Goal: Information Seeking & Learning: Check status

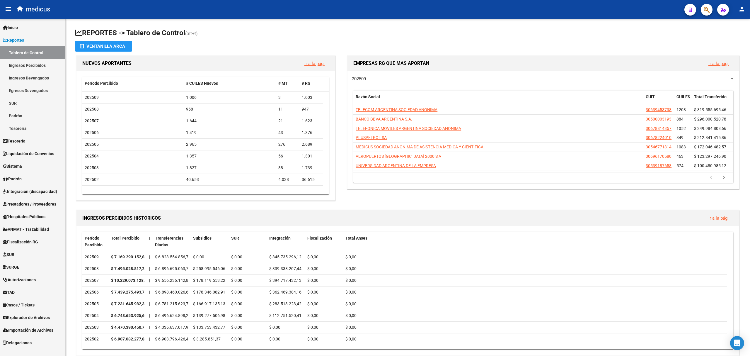
click at [31, 79] on link "Ingresos Devengados" at bounding box center [32, 78] width 65 height 13
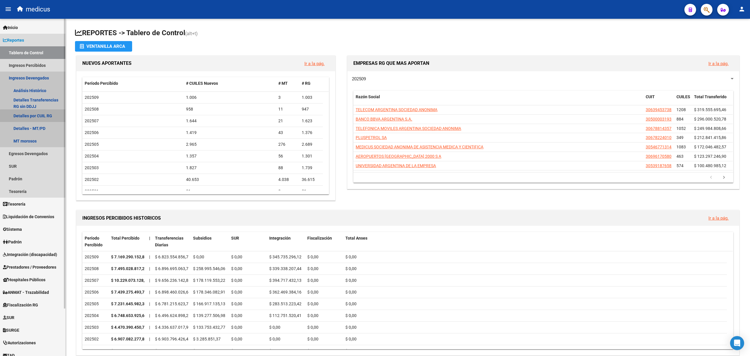
click at [38, 117] on link "Detalles por CUIL RG" at bounding box center [32, 115] width 65 height 13
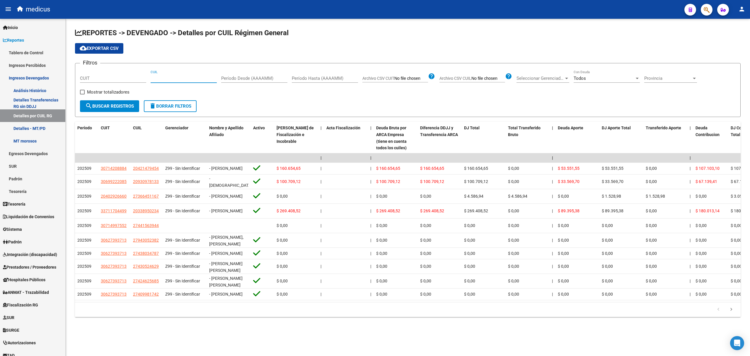
click at [155, 76] on input "CUIL" at bounding box center [184, 78] width 66 height 5
paste input "27-16533658-0"
type input "27-16533658-0"
click at [111, 105] on span "search Buscar Registros" at bounding box center [109, 105] width 49 height 5
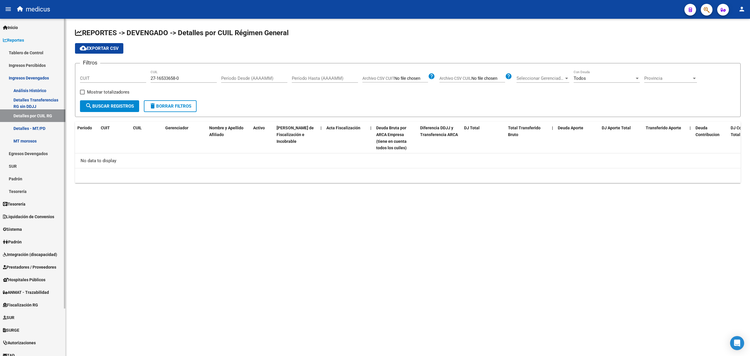
click at [40, 89] on link "Análisis Histórico" at bounding box center [32, 90] width 65 height 13
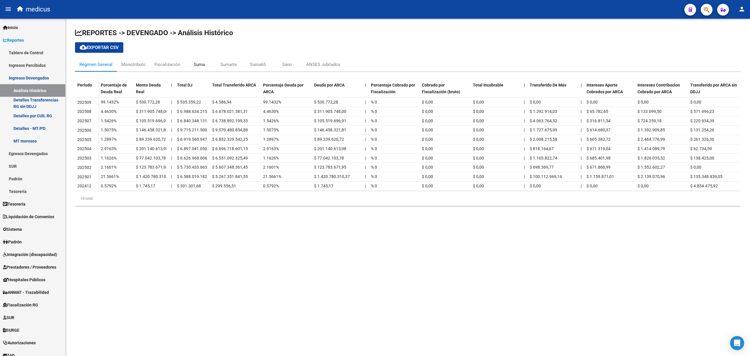
click at [202, 64] on div "Suma" at bounding box center [199, 64] width 11 height 6
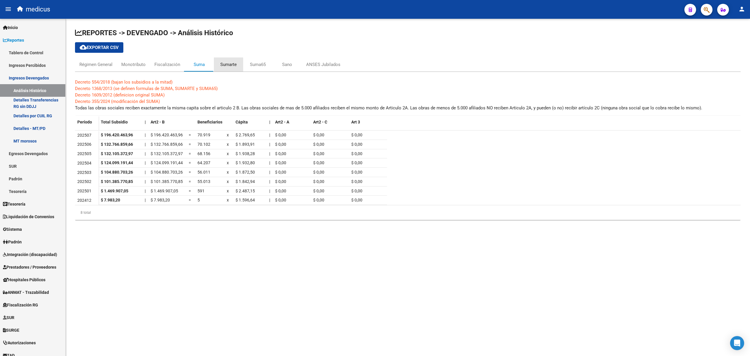
click at [227, 64] on div "Sumarte" at bounding box center [228, 64] width 16 height 6
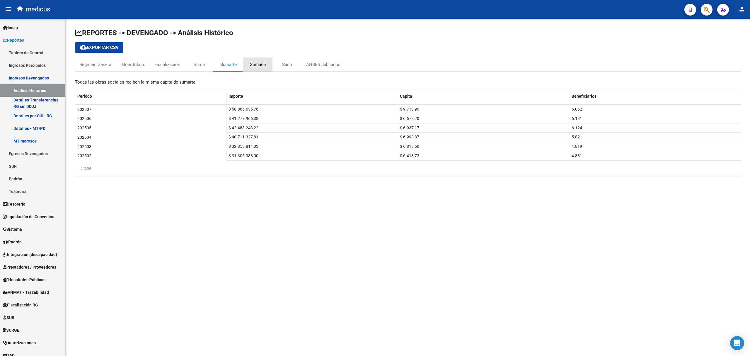
click at [256, 66] on div "Suma65" at bounding box center [258, 64] width 16 height 6
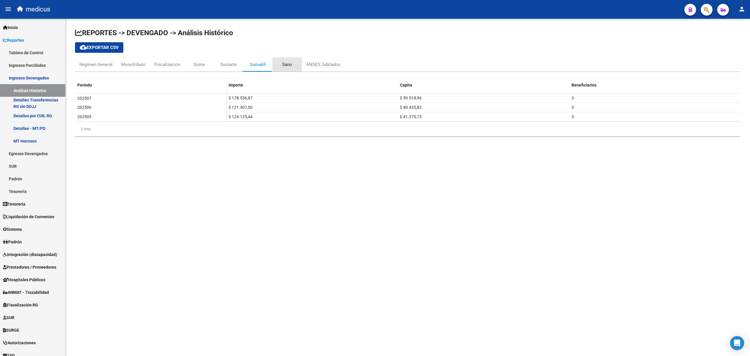
click at [288, 64] on div "Sano" at bounding box center [287, 64] width 10 height 6
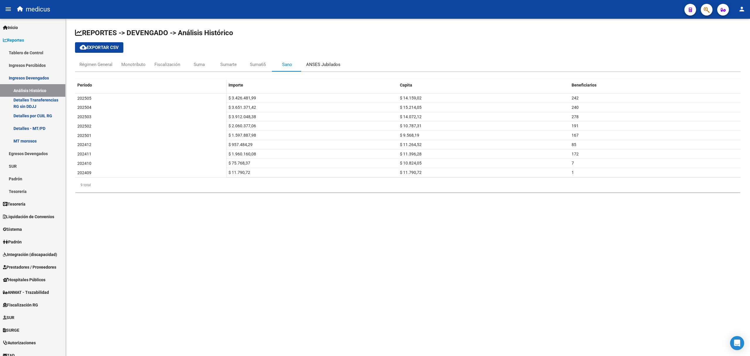
click at [325, 63] on div "ANSES Jubilados" at bounding box center [323, 64] width 34 height 6
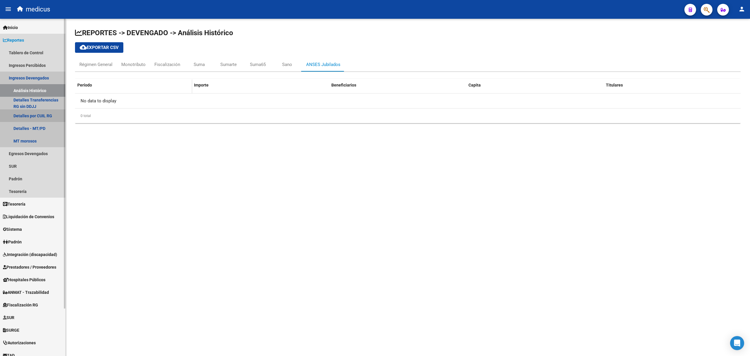
click at [32, 114] on link "Detalles por CUIL RG" at bounding box center [32, 115] width 65 height 13
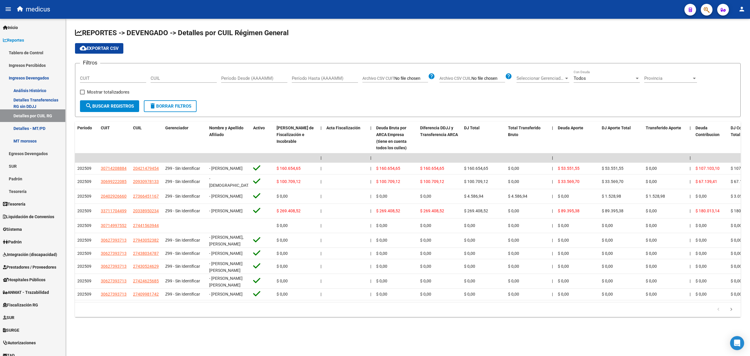
click at [171, 78] on input "CUIL" at bounding box center [184, 78] width 66 height 5
click at [160, 79] on input "CUIL" at bounding box center [184, 78] width 66 height 5
paste input "27-16533658-0"
type input "27-16533658-0"
click at [100, 94] on span "Mostrar totalizadores" at bounding box center [108, 91] width 42 height 7
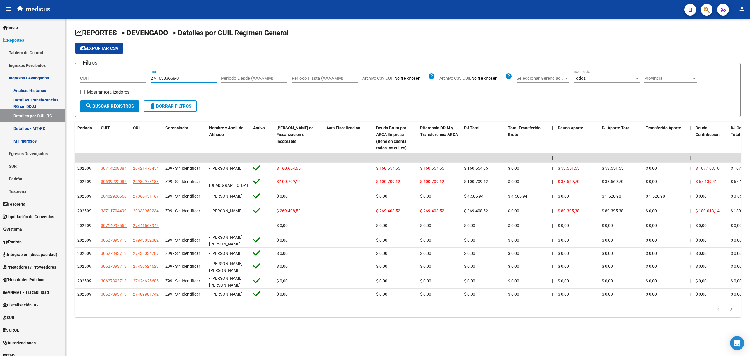
click at [82, 94] on input "Mostrar totalizadores" at bounding box center [82, 94] width 0 height 0
checkbox input "true"
click at [105, 108] on span "search Buscar Registros" at bounding box center [109, 105] width 49 height 5
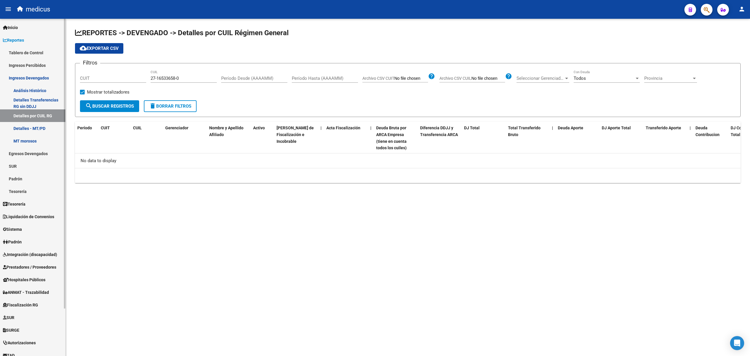
scroll to position [39, 0]
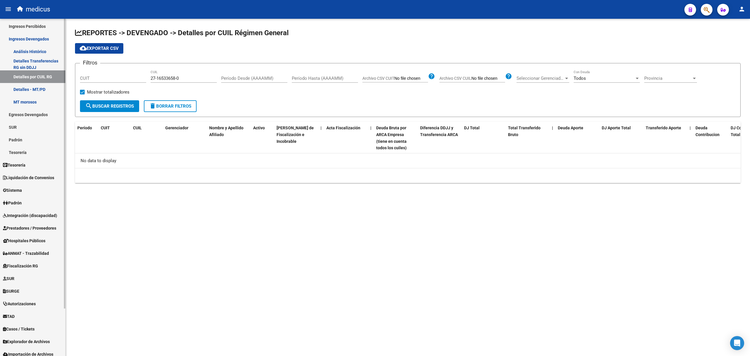
click at [19, 203] on span "Padrón" at bounding box center [12, 203] width 19 height 6
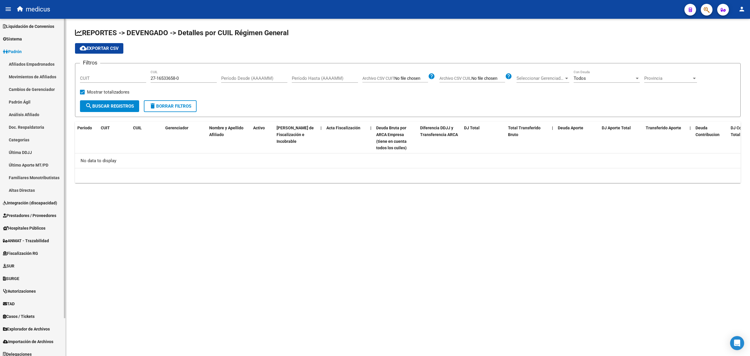
click at [24, 113] on link "Análisis Afiliado" at bounding box center [32, 114] width 65 height 13
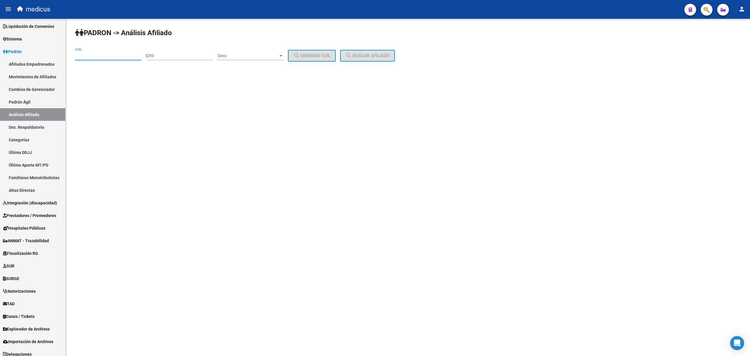
click at [101, 55] on input "CUIL" at bounding box center [108, 55] width 66 height 5
paste input "27-16533658-0"
type input "27-16533658-0"
click at [387, 55] on span "search Buscar afiliado" at bounding box center [367, 55] width 44 height 5
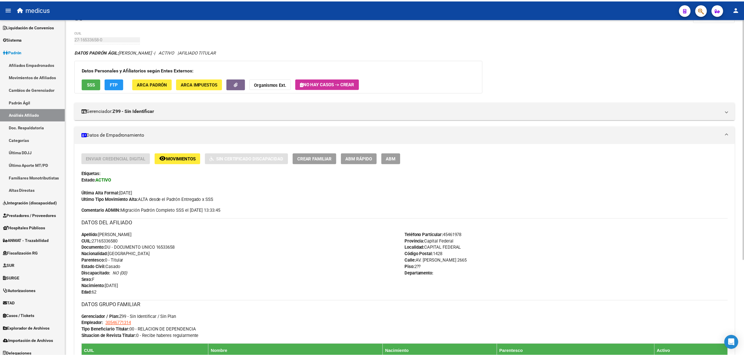
scroll to position [17, 0]
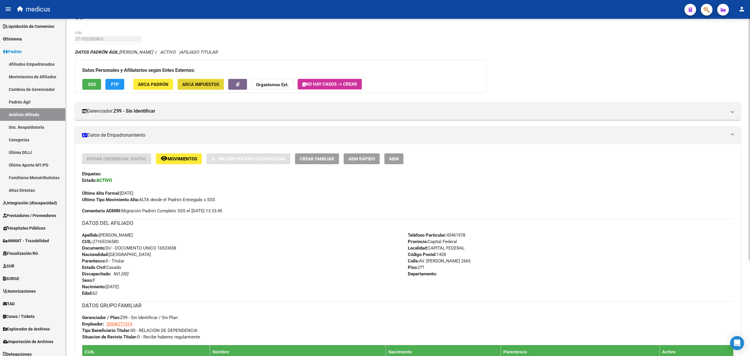
click at [199, 82] on span "ARCA Impuestos" at bounding box center [200, 84] width 37 height 5
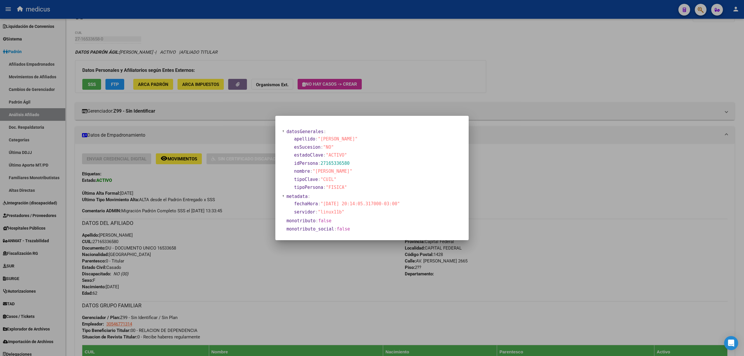
click at [222, 101] on div at bounding box center [372, 178] width 744 height 356
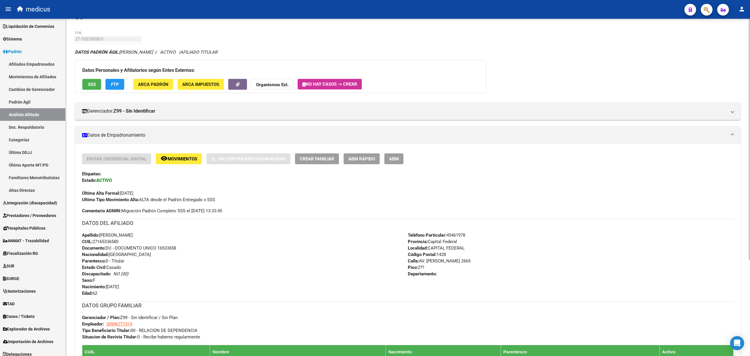
click at [113, 86] on span "FTP" at bounding box center [115, 84] width 8 height 5
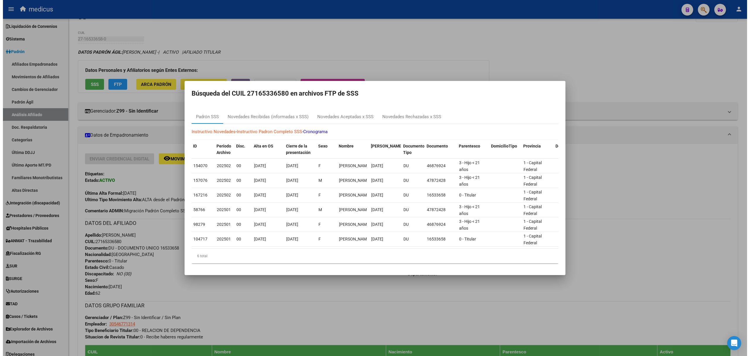
scroll to position [0, 0]
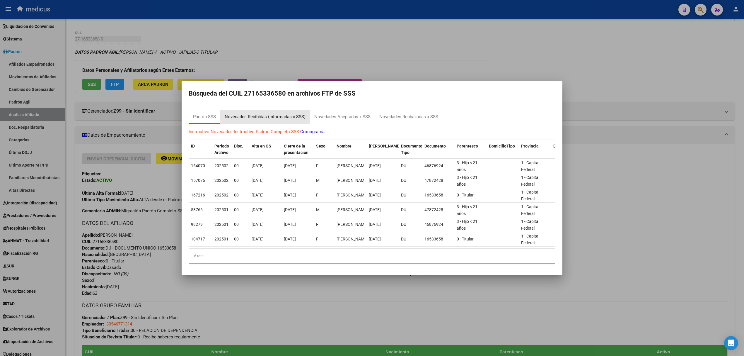
click at [272, 114] on div "Novedades Recibidas (informadas x SSS)" at bounding box center [265, 116] width 81 height 7
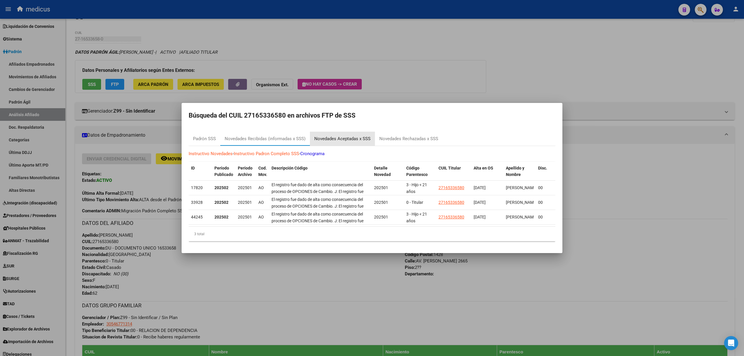
click at [345, 135] on div "Novedades Aceptadas x SSS" at bounding box center [342, 138] width 56 height 7
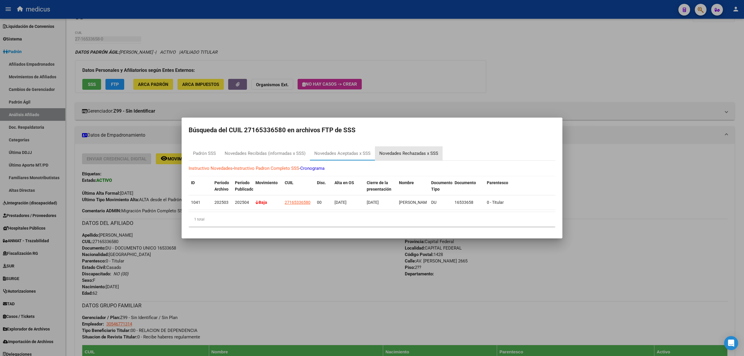
click at [403, 150] on div "Novedades Rechazadas x SSS" at bounding box center [408, 153] width 59 height 7
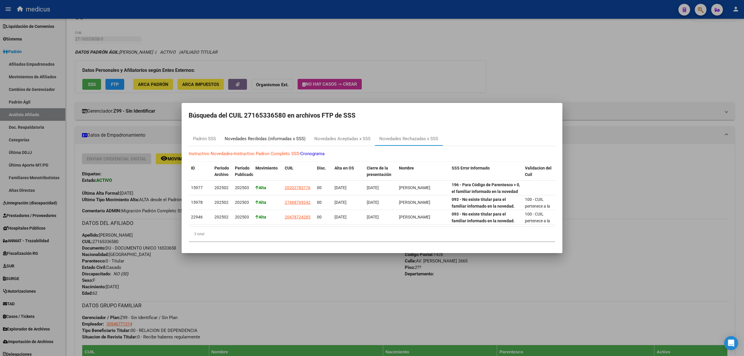
click at [250, 136] on div "Novedades Recibidas (informadas x SSS)" at bounding box center [265, 138] width 81 height 7
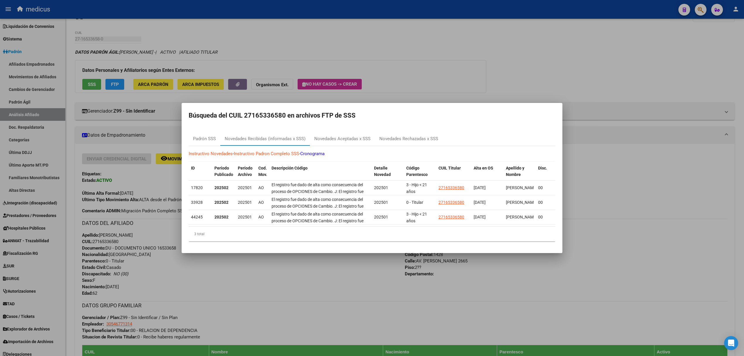
click at [460, 93] on div at bounding box center [372, 178] width 744 height 356
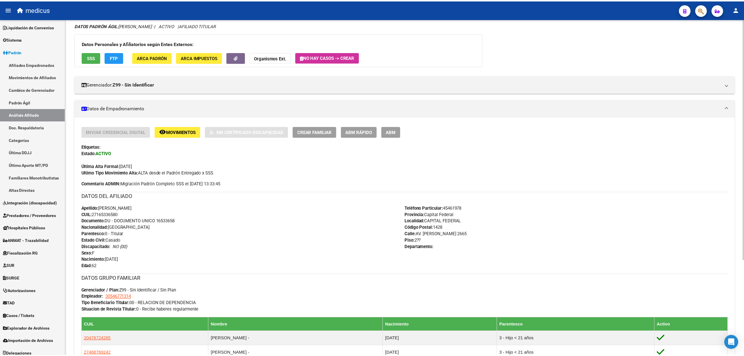
scroll to position [134, 0]
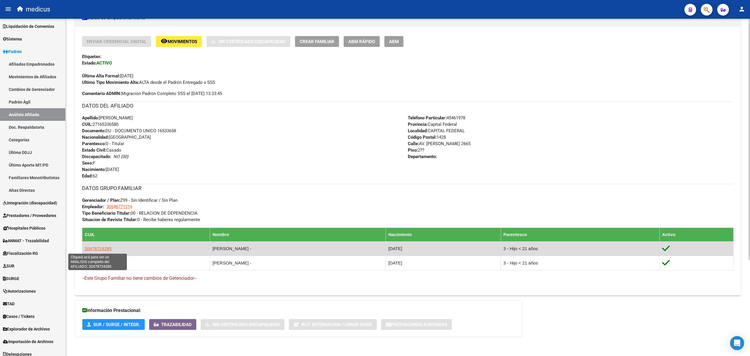
click at [99, 246] on span "20478724285" at bounding box center [98, 248] width 27 height 5
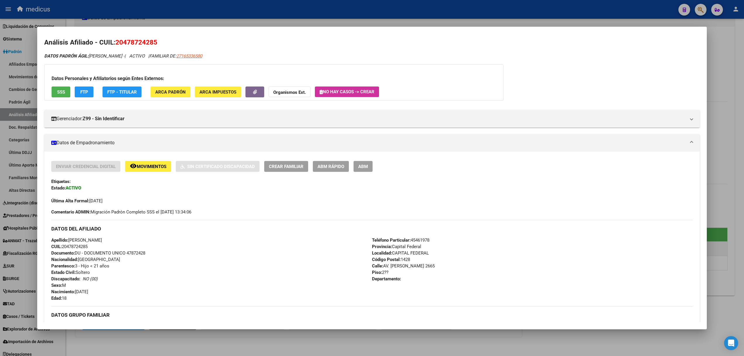
scroll to position [0, 0]
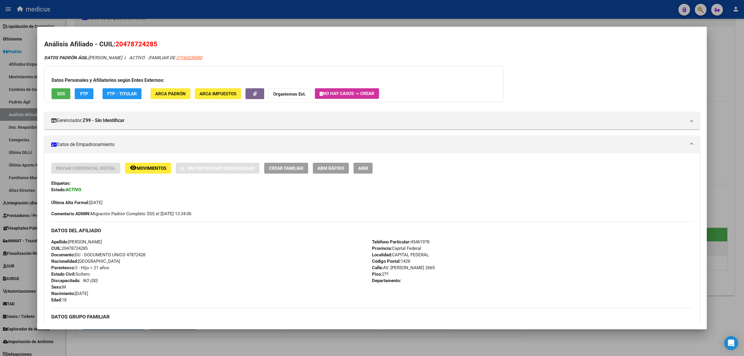
click at [84, 92] on span "FTP" at bounding box center [84, 93] width 8 height 5
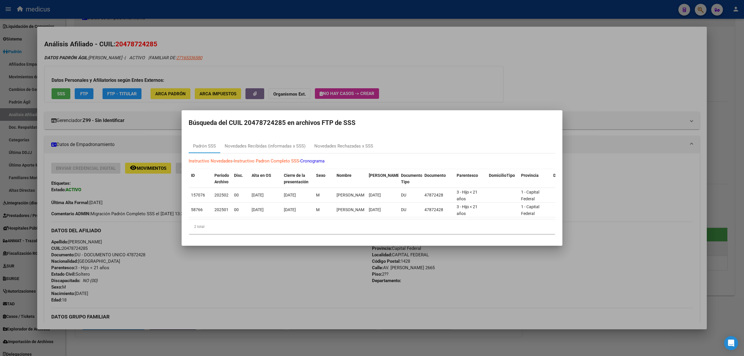
click at [163, 134] on div at bounding box center [372, 178] width 744 height 356
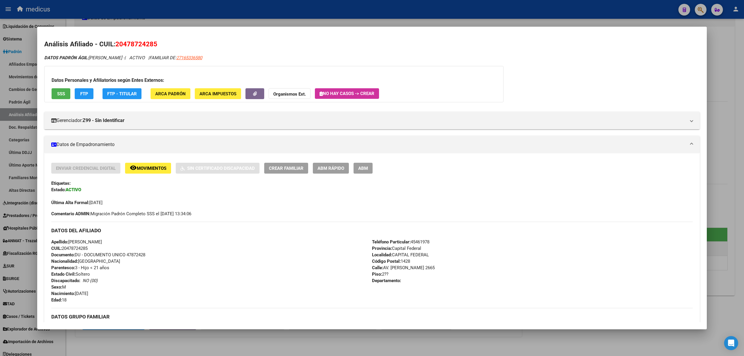
click at [81, 91] on span "FTP" at bounding box center [84, 93] width 8 height 5
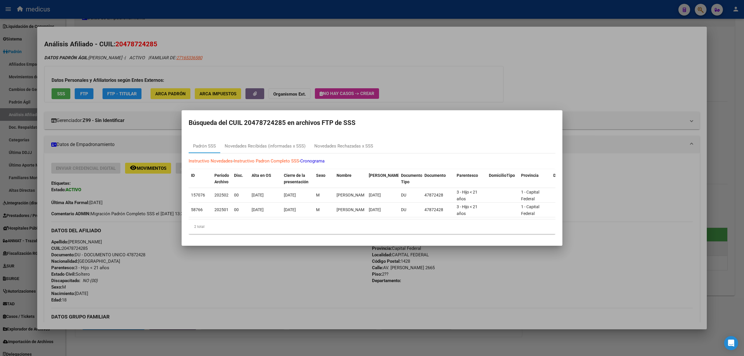
click at [53, 95] on div at bounding box center [372, 178] width 744 height 356
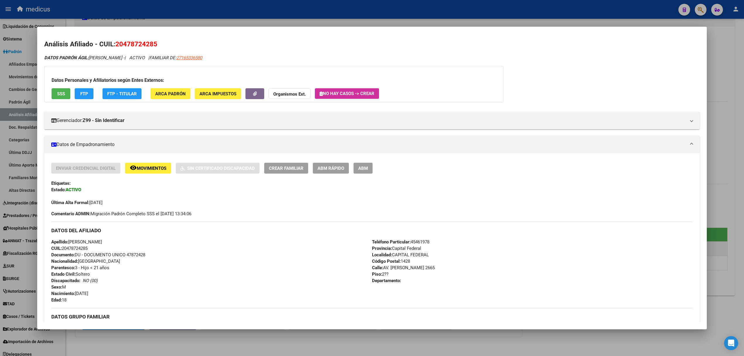
click at [57, 95] on span "SSS" at bounding box center [61, 93] width 8 height 5
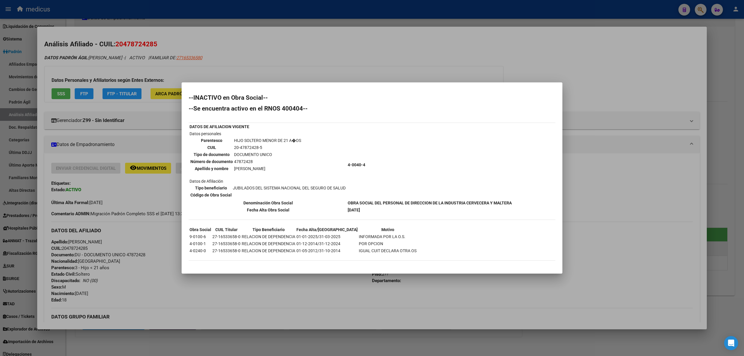
click at [580, 75] on div at bounding box center [372, 178] width 744 height 356
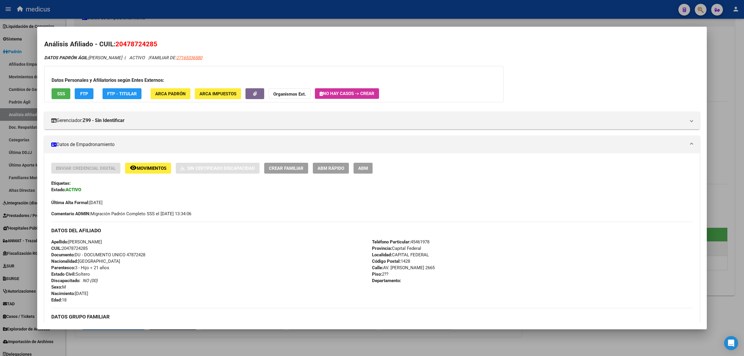
click at [728, 38] on div at bounding box center [372, 178] width 744 height 356
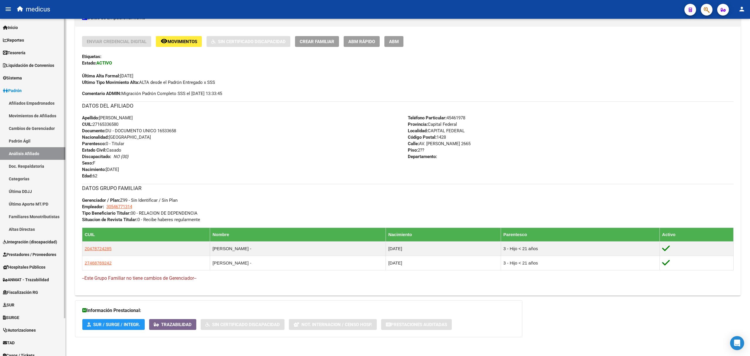
click at [18, 37] on span "Reportes" at bounding box center [13, 40] width 21 height 6
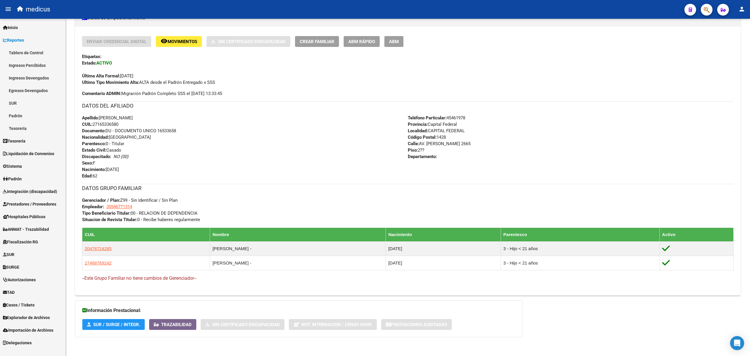
click at [31, 76] on link "Ingresos Devengados" at bounding box center [32, 78] width 65 height 13
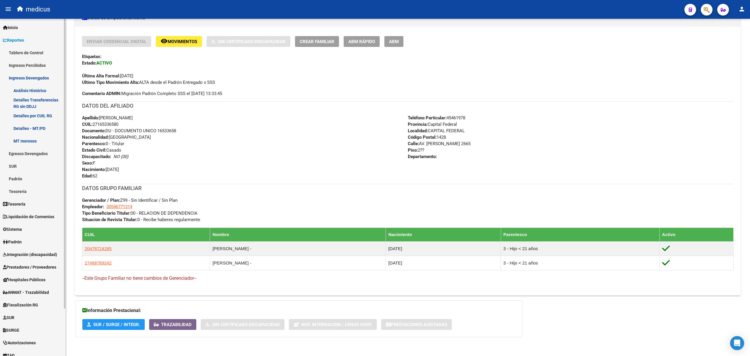
click at [44, 118] on link "Detalles por CUIL RG" at bounding box center [32, 115] width 65 height 13
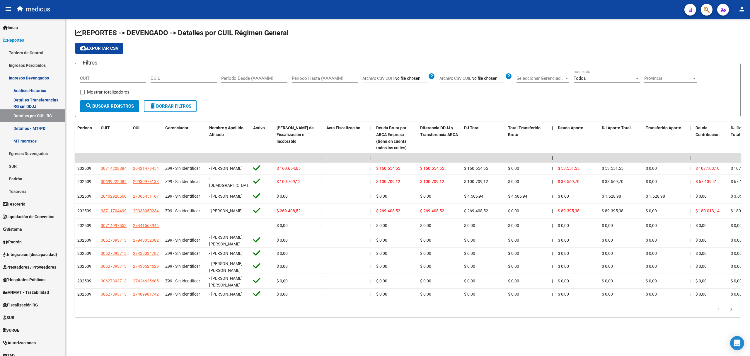
click at [109, 76] on input "CUIT" at bounding box center [113, 78] width 66 height 5
paste input "30-53562115-9"
type input "30-53562115-9"
click at [103, 107] on span "search Buscar Registros" at bounding box center [109, 105] width 49 height 5
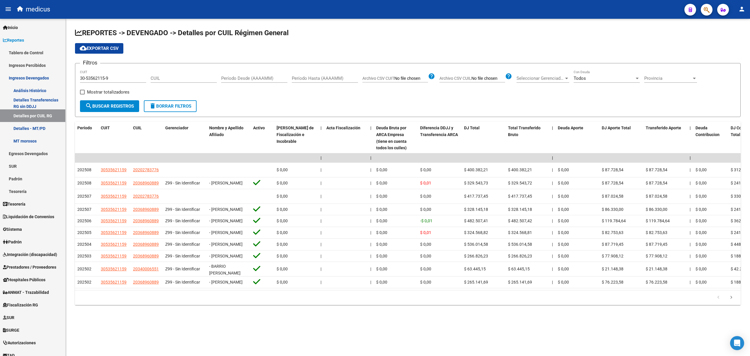
click at [163, 79] on input "CUIL" at bounding box center [184, 78] width 66 height 5
paste input "20-20278377-6"
type input "20-20278377-6"
click at [118, 104] on span "search Buscar Registros" at bounding box center [109, 105] width 49 height 5
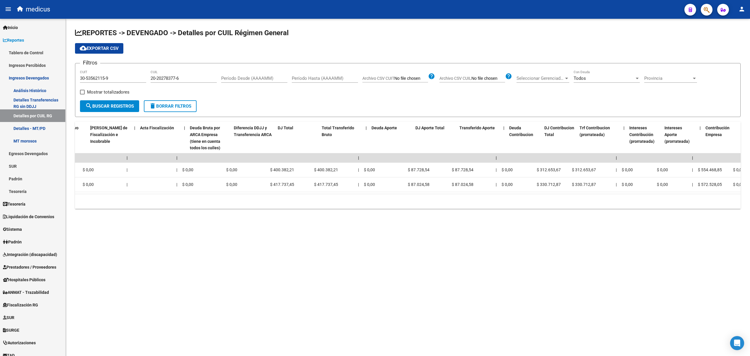
scroll to position [0, 200]
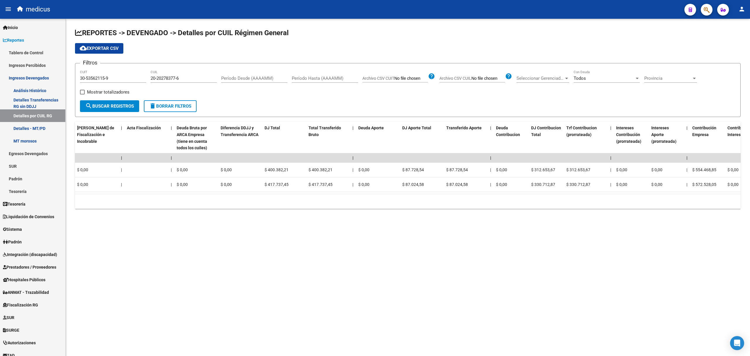
click at [170, 103] on button "delete Borrar Filtros" at bounding box center [170, 106] width 53 height 12
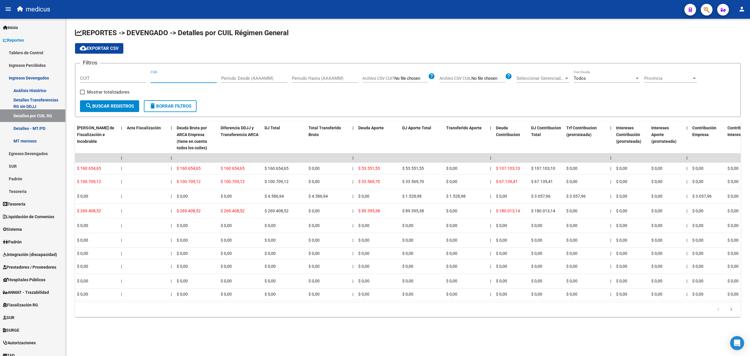
click at [155, 76] on input "CUIL" at bounding box center [184, 78] width 66 height 5
paste input "27-21729726-0"
type input "27-21729726-0"
click at [121, 108] on span "search Buscar Registros" at bounding box center [109, 105] width 49 height 5
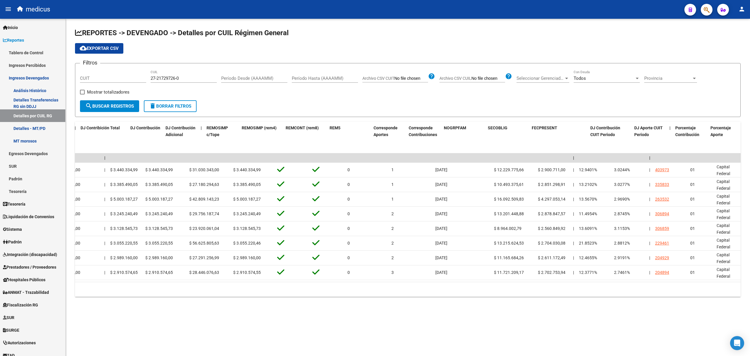
scroll to position [0, 1110]
